Goal: Entertainment & Leisure: Consume media (video, audio)

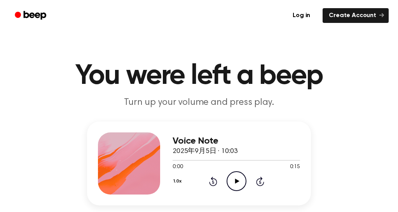
scroll to position [131, 0]
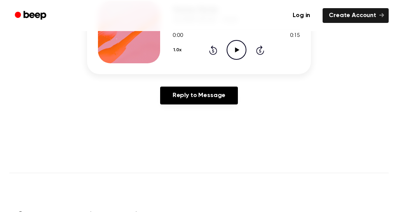
click at [241, 60] on icon "Play Audio" at bounding box center [237, 50] width 20 height 20
click at [309, 176] on main "You were left a beep Turn up your volume and press play. Voice Note 2025年9月5日 ·…" at bounding box center [199, 114] width 398 height 491
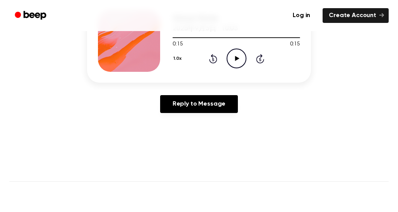
click at [246, 68] on icon "Play Audio" at bounding box center [237, 59] width 20 height 20
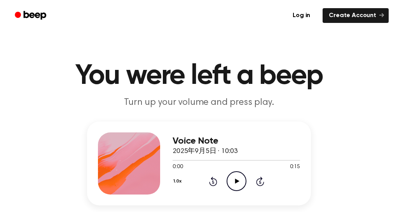
scroll to position [117, 0]
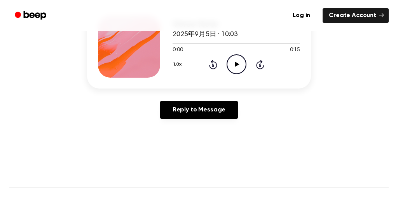
click at [246, 74] on icon "Play Audio" at bounding box center [237, 64] width 20 height 20
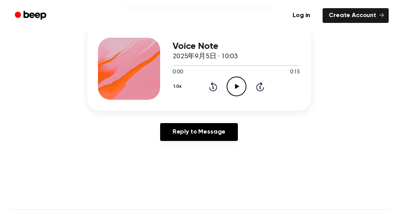
scroll to position [93, 0]
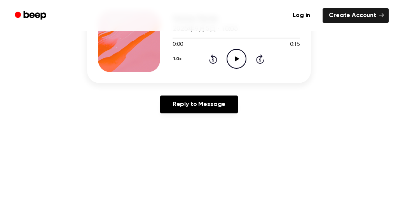
scroll to position [123, 0]
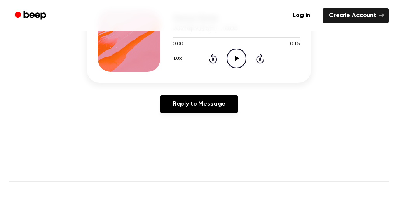
click at [246, 68] on icon "Play Audio" at bounding box center [237, 59] width 20 height 20
